Goal: Transaction & Acquisition: Obtain resource

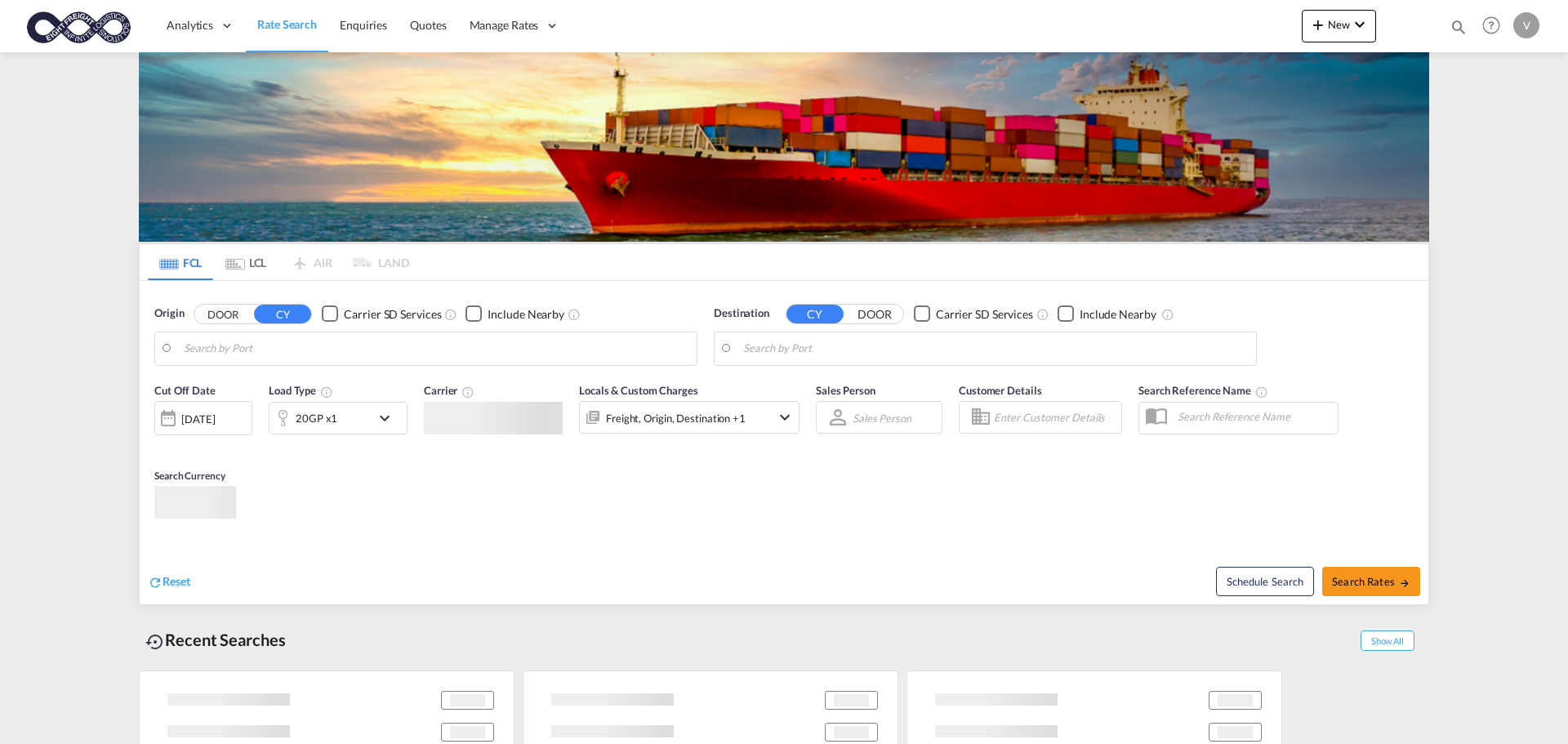
type input "[GEOGRAPHIC_DATA], [GEOGRAPHIC_DATA]"
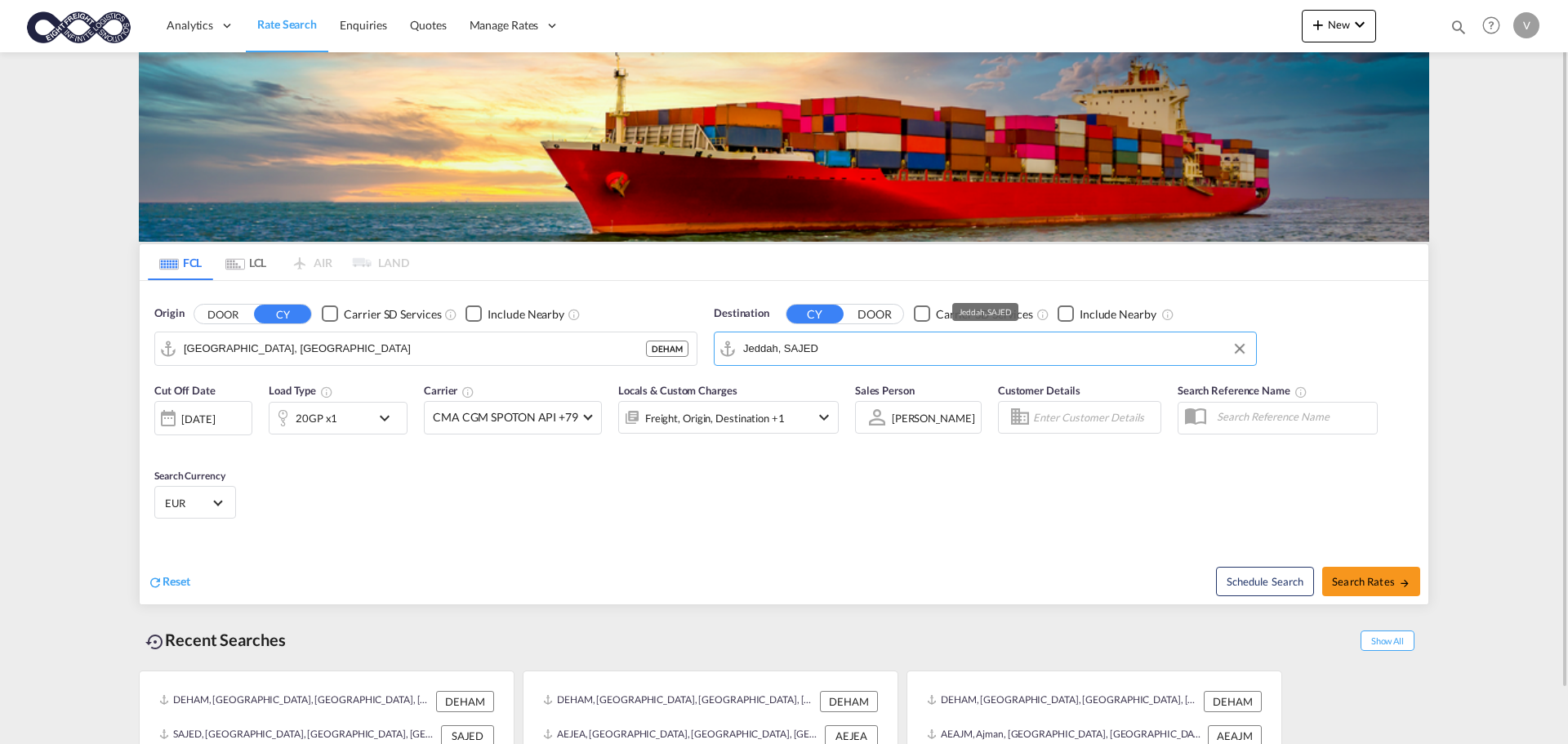
drag, startPoint x: 853, startPoint y: 352, endPoint x: 723, endPoint y: 352, distance: 130.0
click at [723, 352] on md-input-container "Jeddah, SAJED" at bounding box center [985, 348] width 541 height 33
drag, startPoint x: 843, startPoint y: 348, endPoint x: 712, endPoint y: 350, distance: 131.0
click at [712, 350] on div "Destination CY DOOR Carrier SD Services Include Nearby Jeddah, SAJED" at bounding box center [985, 335] width 559 height 77
click at [771, 389] on div "Jawaharlal Nehru ( Nhava Sheva) India INNSA" at bounding box center [869, 393] width 310 height 49
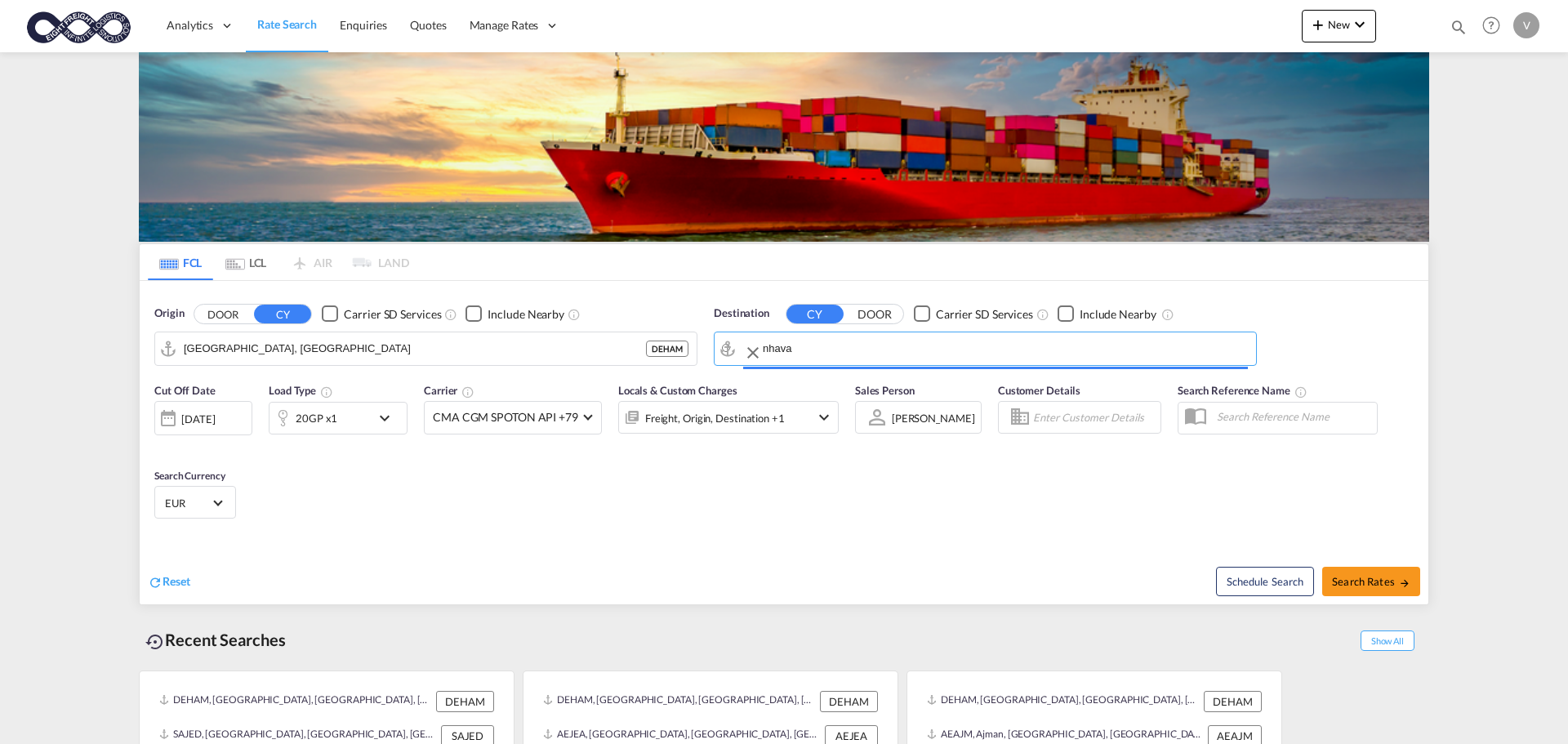
type input "[PERSON_NAME] ([PERSON_NAME]), [GEOGRAPHIC_DATA]"
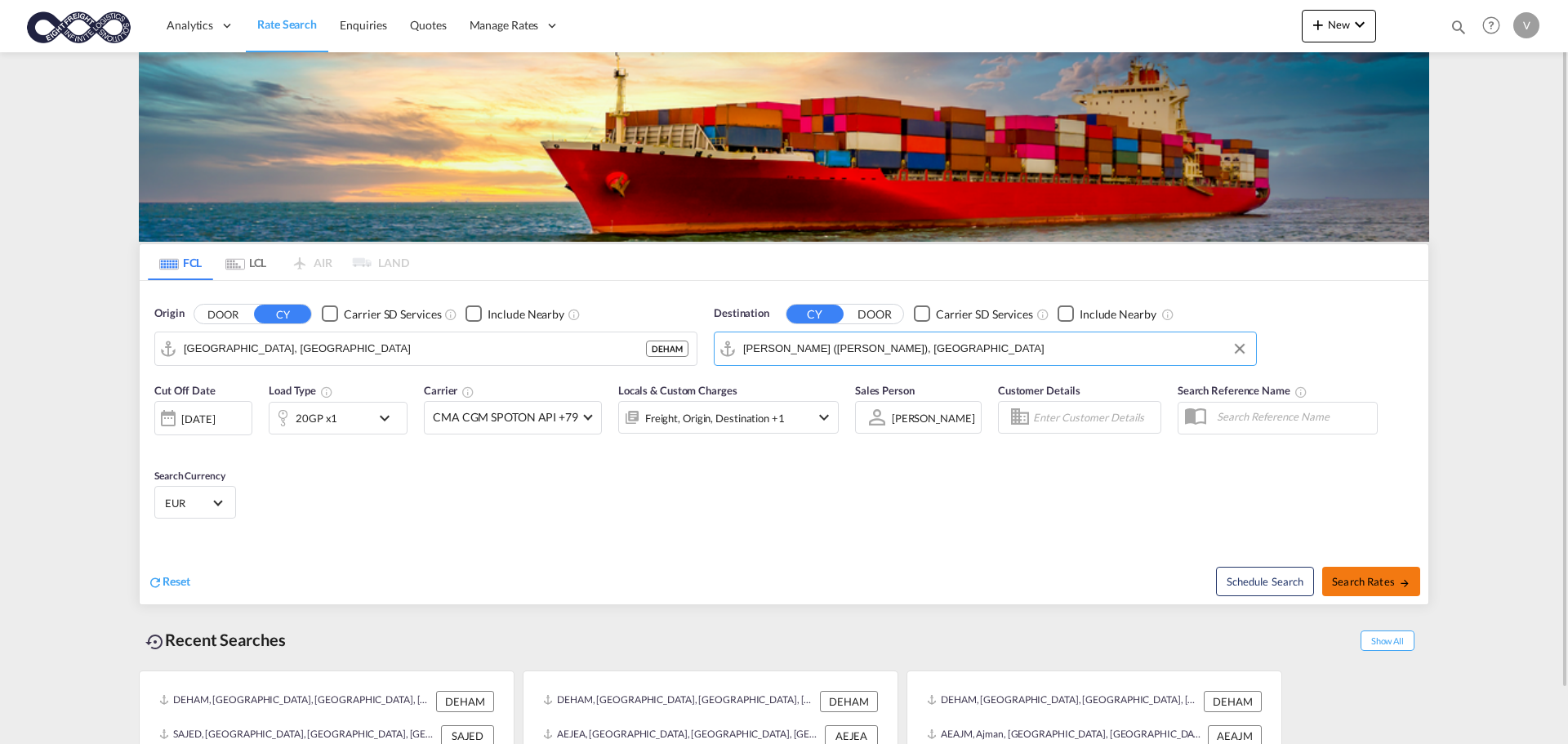
click at [1364, 585] on span "Search Rates" at bounding box center [1371, 581] width 79 height 13
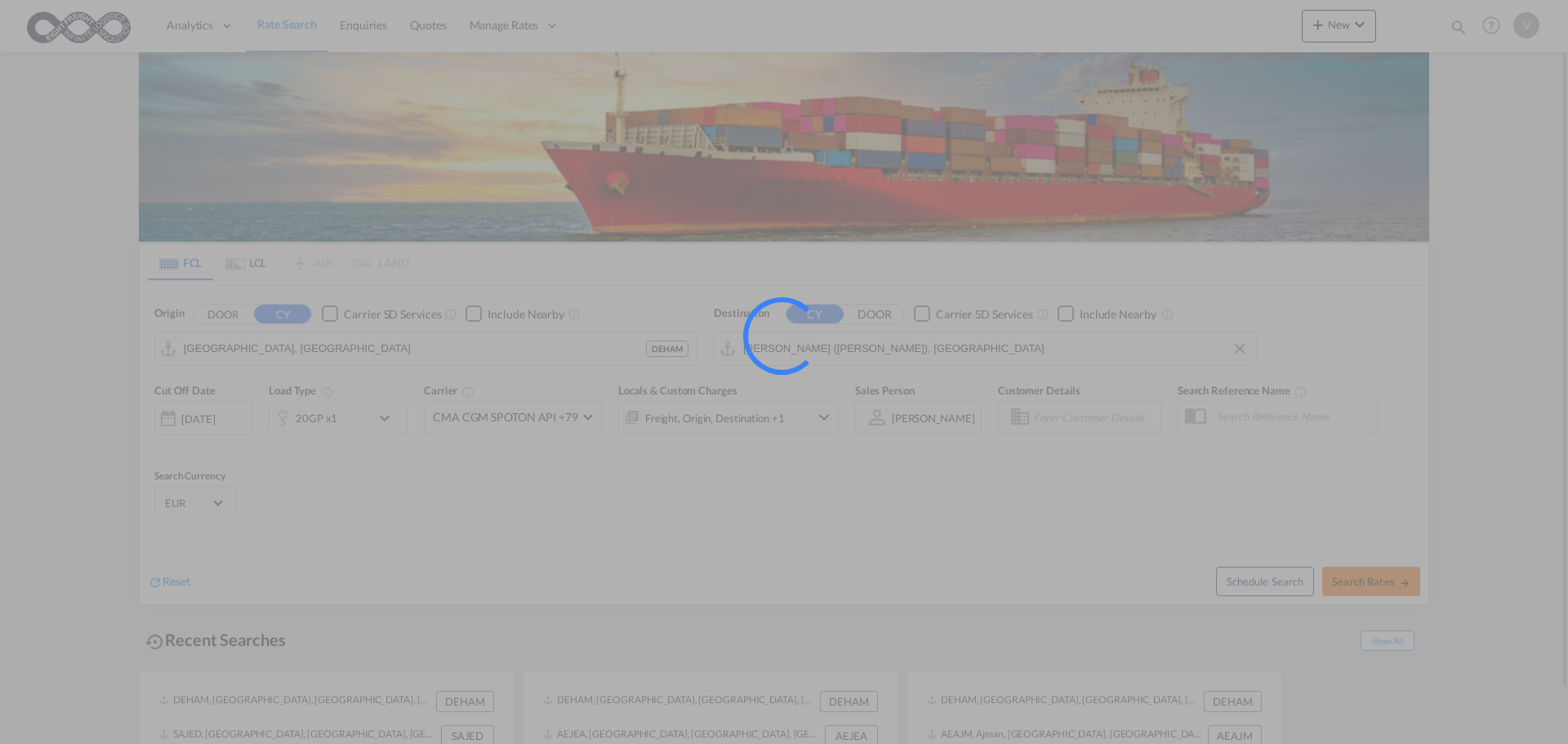
type input "DEHAM to INNSA / 11 Sep 2025"
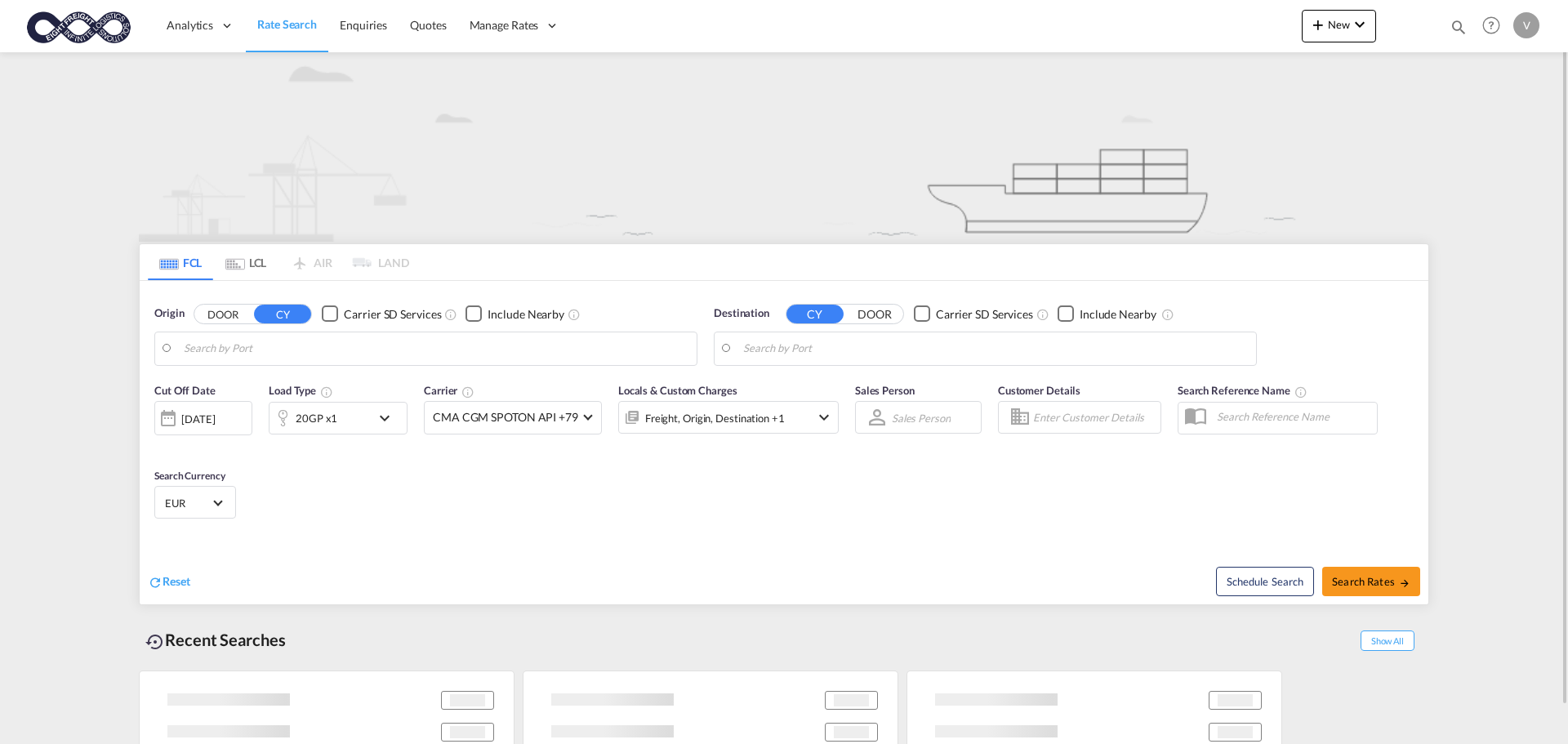
type input "[GEOGRAPHIC_DATA], [GEOGRAPHIC_DATA]"
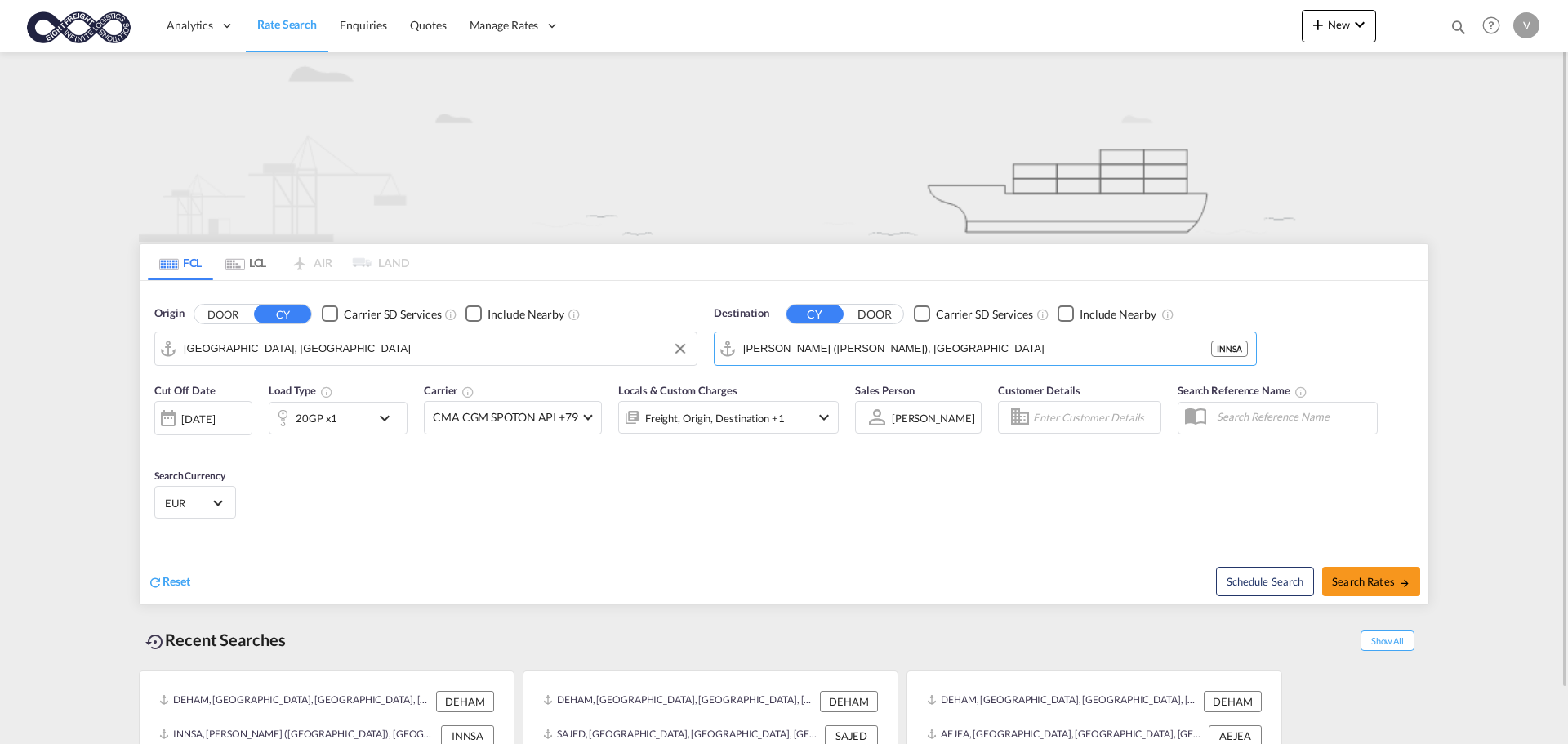
drag, startPoint x: 856, startPoint y: 344, endPoint x: 670, endPoint y: 345, distance: 186.0
click at [670, 345] on div "Origin DOOR CY Carrier SD Services Include Nearby [GEOGRAPHIC_DATA], DEHAM Dest…" at bounding box center [784, 327] width 1289 height 93
drag, startPoint x: 1007, startPoint y: 356, endPoint x: 735, endPoint y: 349, distance: 272.1
click at [735, 349] on md-input-container "[PERSON_NAME] ([PERSON_NAME]), [GEOGRAPHIC_DATA]" at bounding box center [985, 348] width 541 height 33
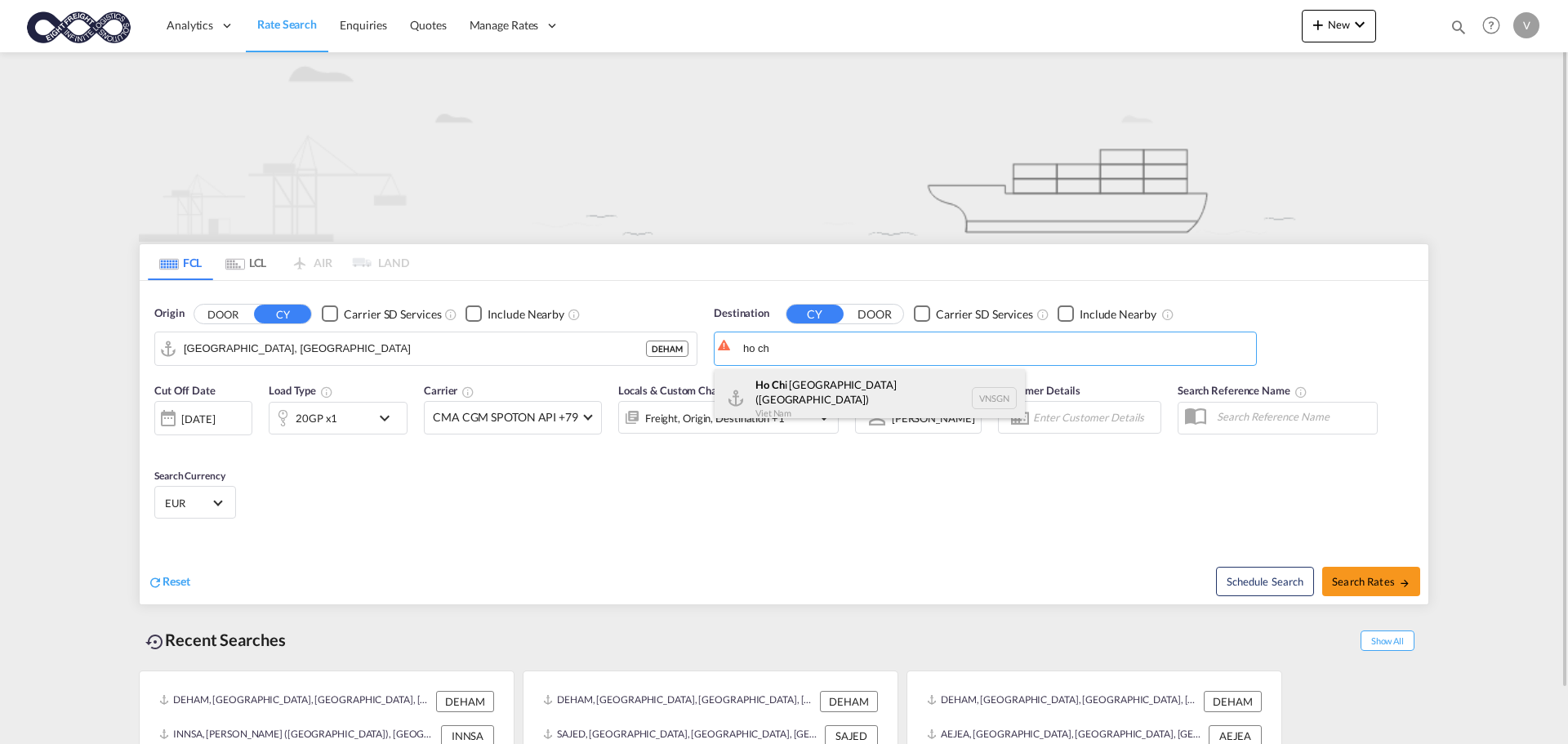
click at [779, 397] on div "Ho Ch i [GEOGRAPHIC_DATA] ([GEOGRAPHIC_DATA]) [GEOGRAPHIC_DATA] VNSGN" at bounding box center [869, 399] width 310 height 59
type input "Ho Chi Minh City ([GEOGRAPHIC_DATA]), VNSGN"
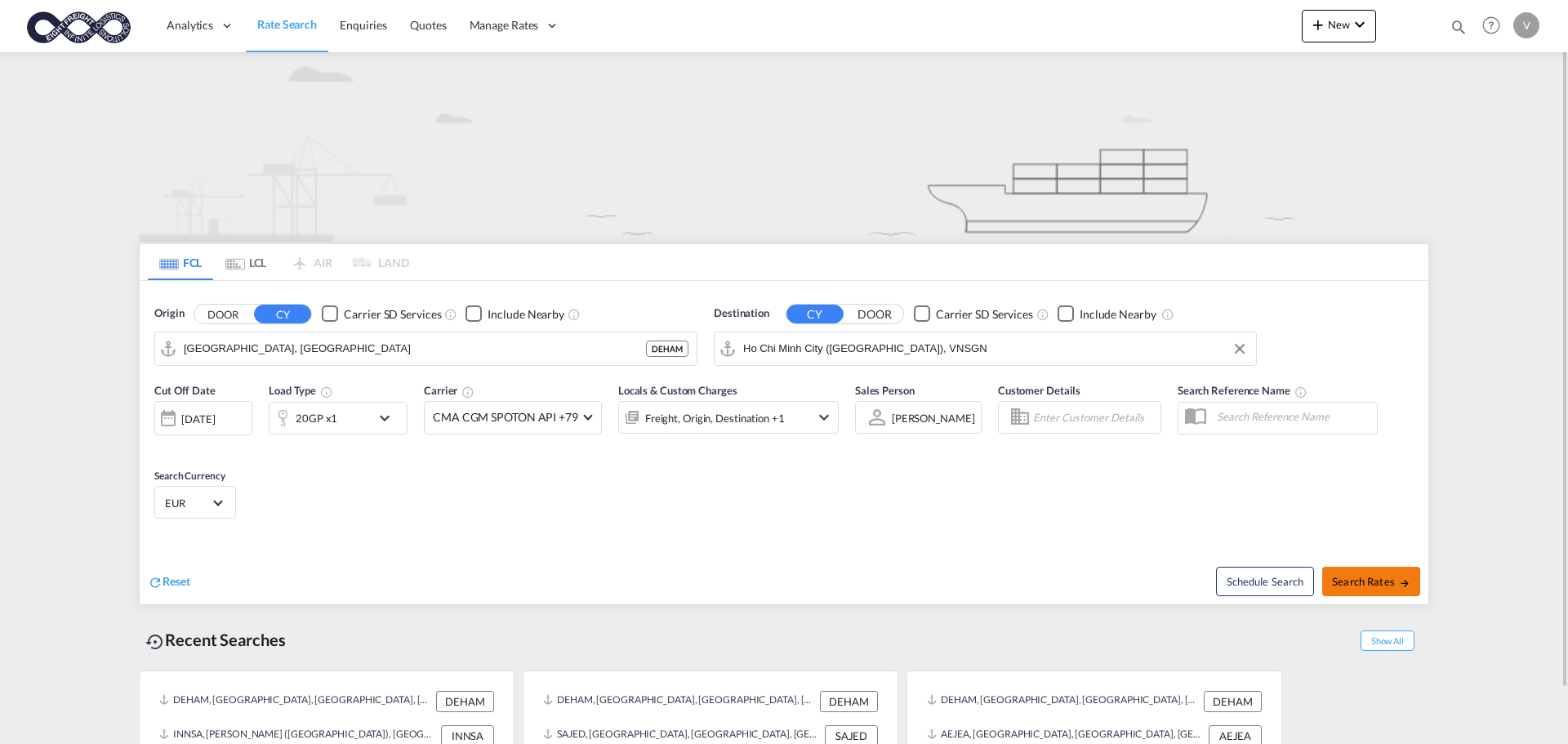
click at [1368, 588] on button "Search Rates" at bounding box center [1371, 581] width 98 height 29
type input "DEHAM to VNSGN / [DATE]"
